Goal: Transaction & Acquisition: Purchase product/service

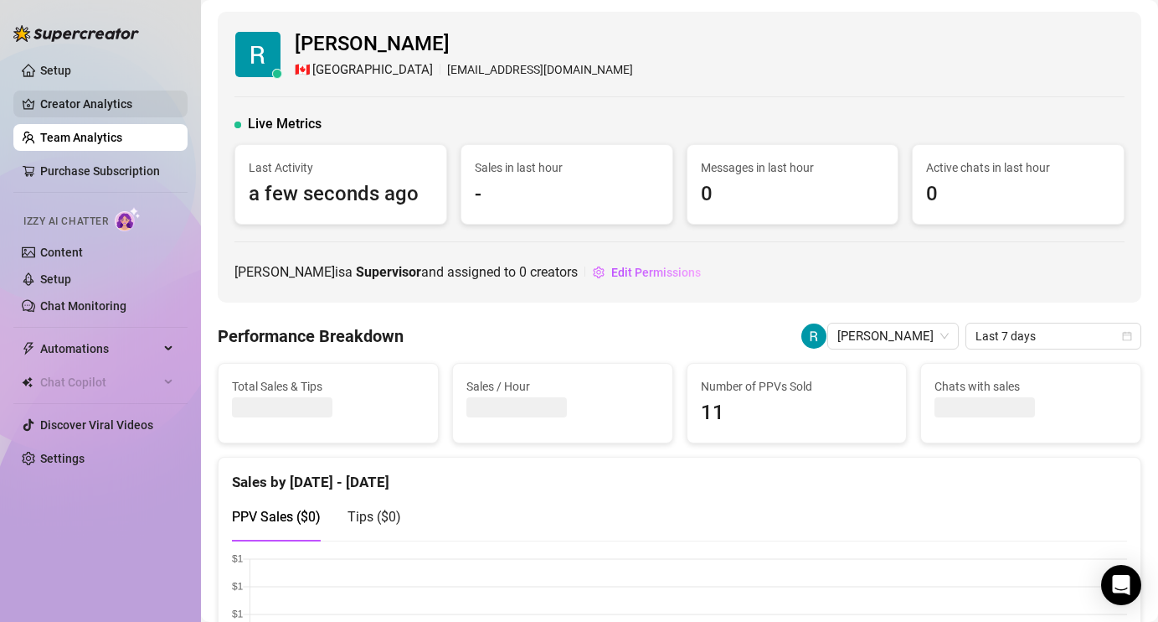
click at [113, 97] on link "Creator Analytics" at bounding box center [107, 103] width 134 height 27
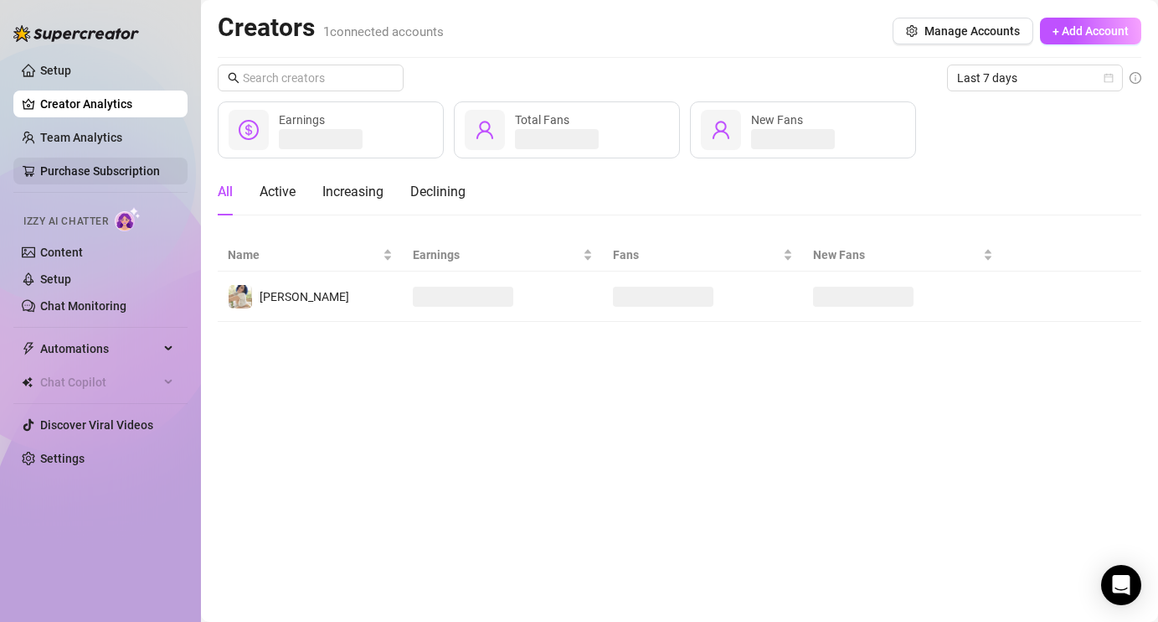
click at [96, 172] on link "Purchase Subscription" at bounding box center [100, 170] width 120 height 13
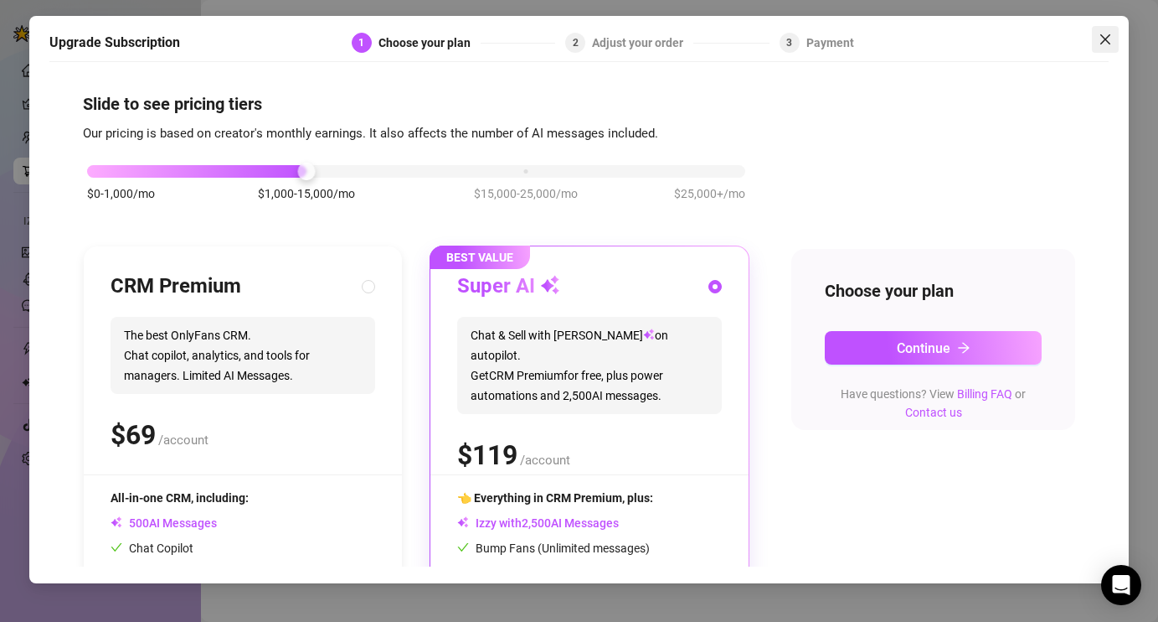
click at [1104, 39] on icon "close" at bounding box center [1105, 39] width 13 height 13
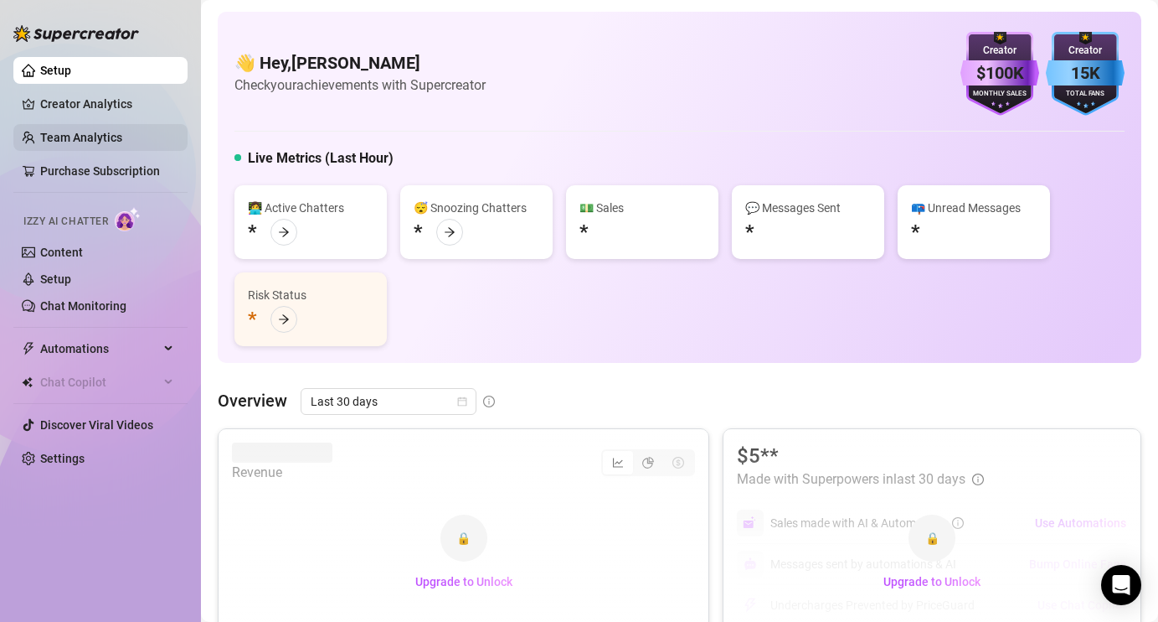
click at [101, 131] on link "Team Analytics" at bounding box center [81, 137] width 82 height 13
